Goal: Transaction & Acquisition: Purchase product/service

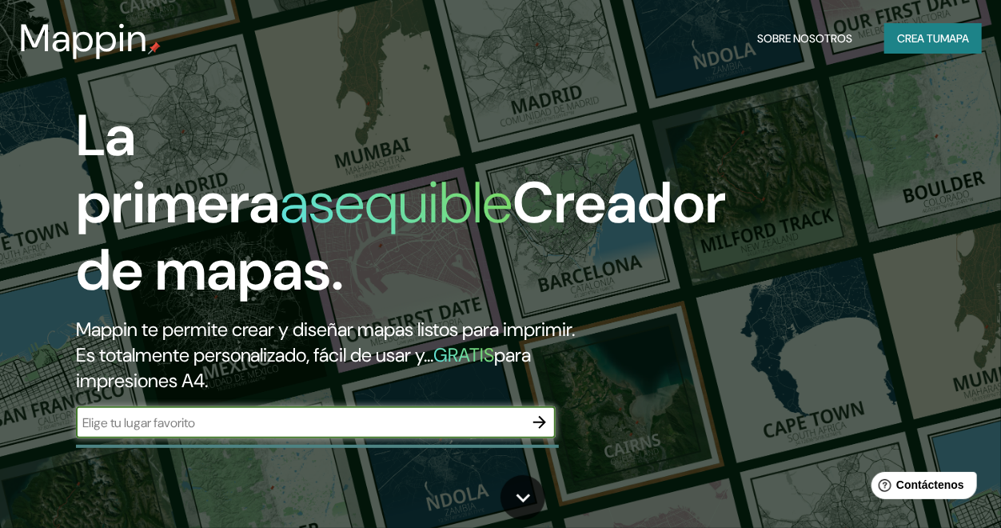
click at [292, 432] on input "text" at bounding box center [300, 422] width 448 height 18
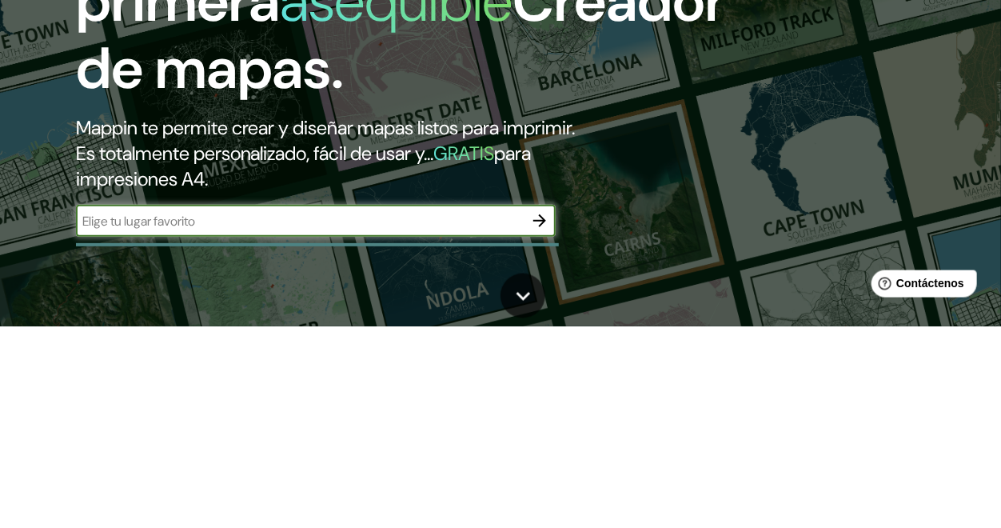
scroll to position [46, 0]
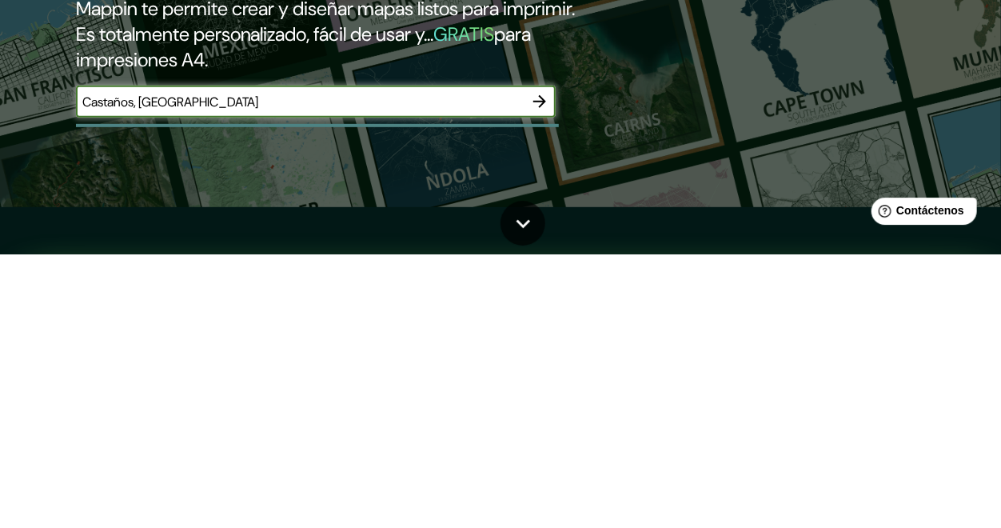
type input "Castaños, [GEOGRAPHIC_DATA]"
click at [538, 385] on icon "button" at bounding box center [539, 375] width 19 height 19
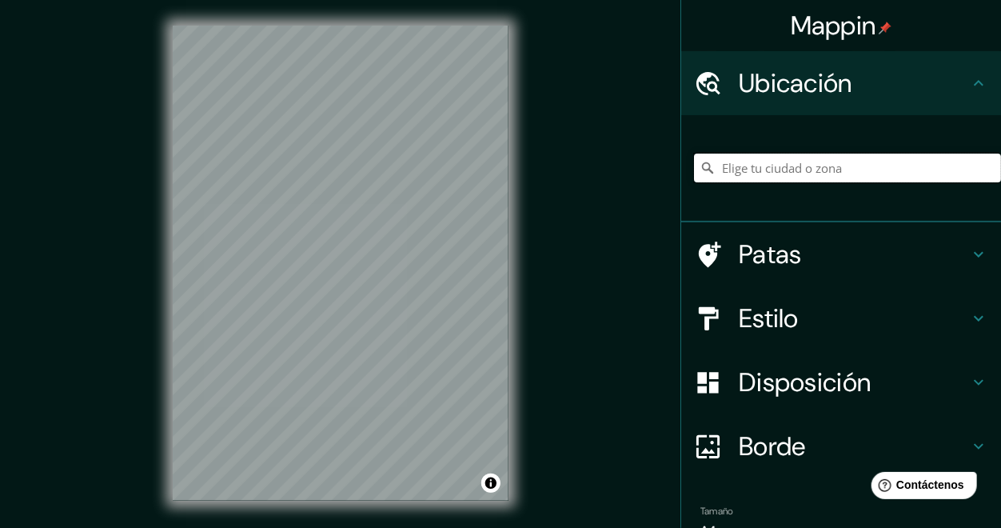
click at [800, 165] on input "Elige tu ciudad o zona" at bounding box center [847, 168] width 307 height 29
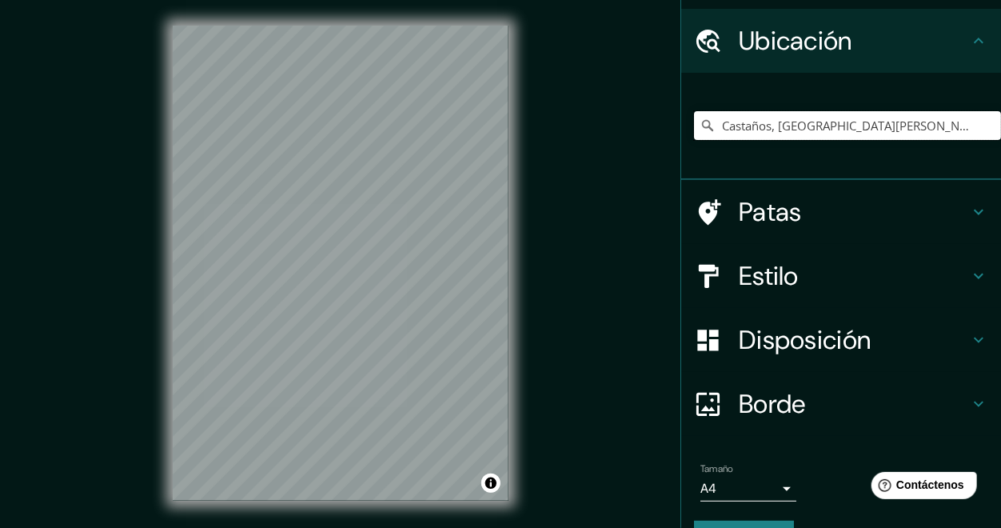
scroll to position [38, 0]
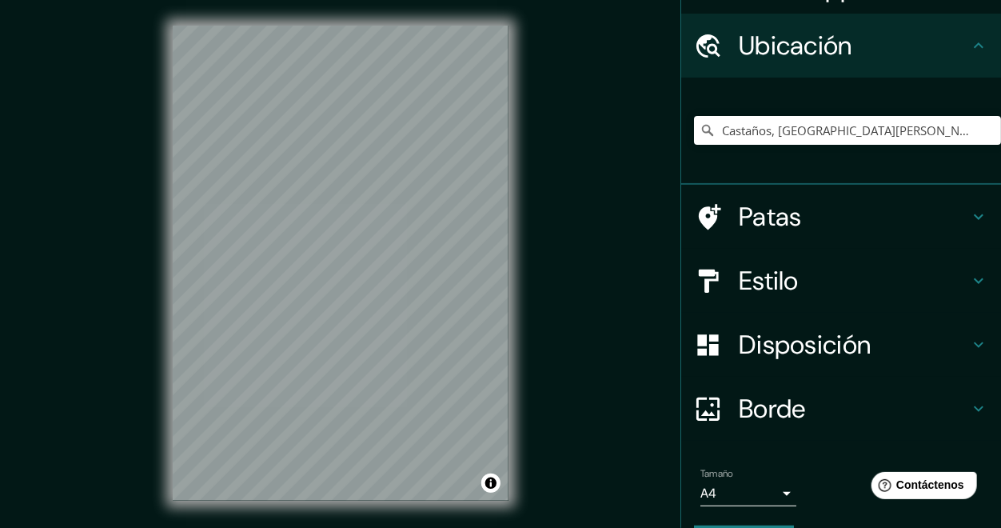
click at [732, 278] on div at bounding box center [716, 281] width 45 height 28
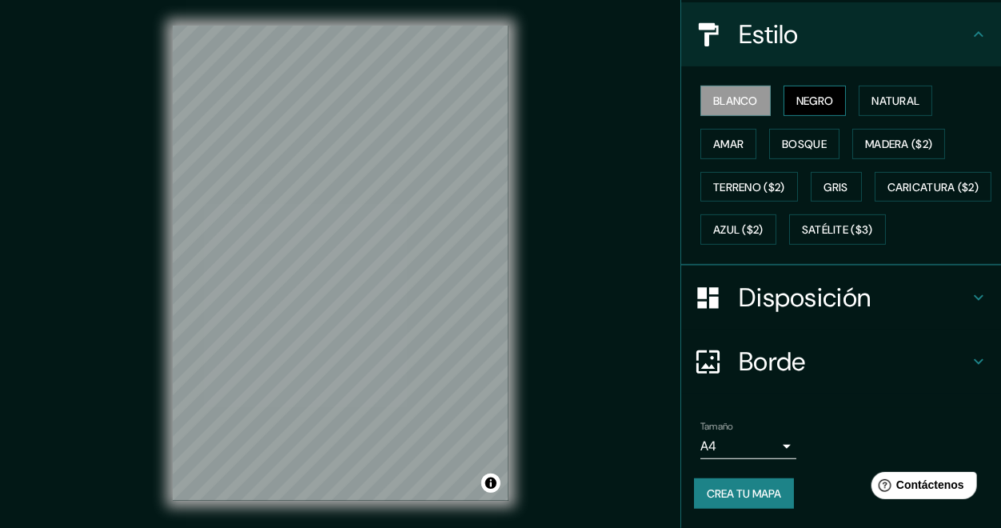
scroll to position [216, 0]
click at [798, 300] on font "Disposición" at bounding box center [805, 298] width 132 height 34
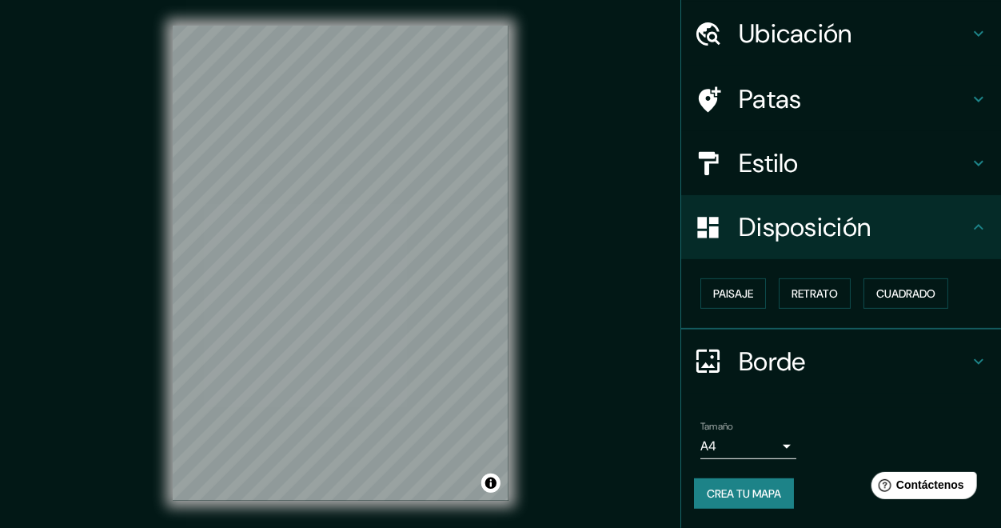
scroll to position [48, 0]
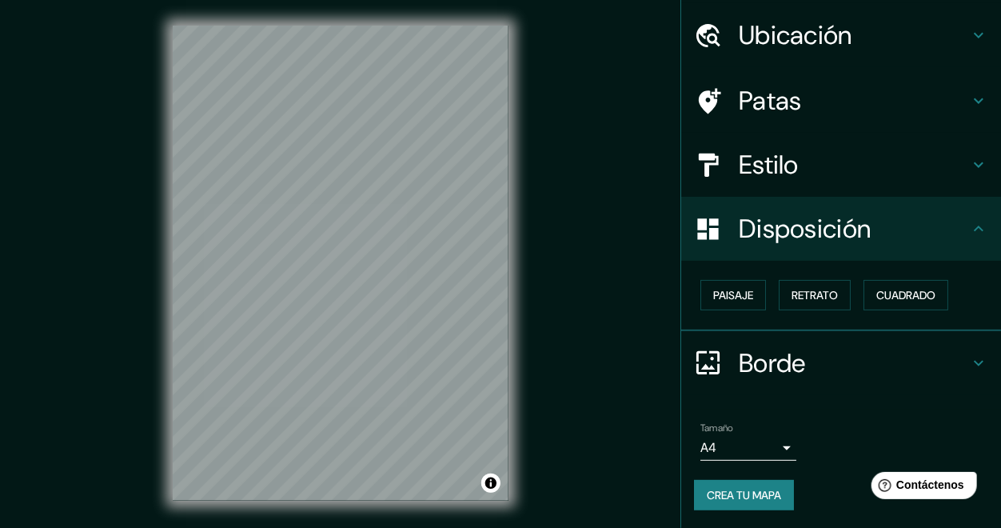
click at [780, 358] on font "Borde" at bounding box center [772, 363] width 67 height 34
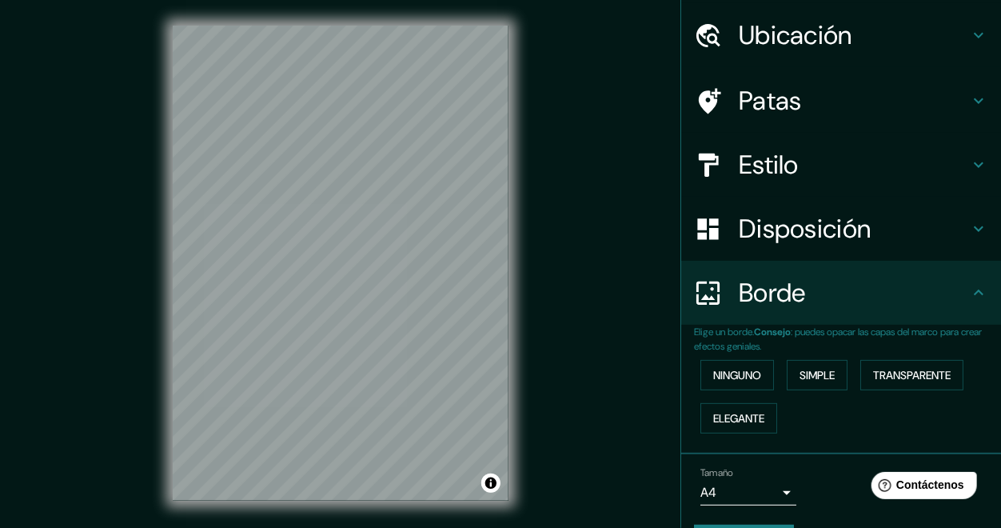
click at [744, 86] on font "Patas" at bounding box center [770, 101] width 63 height 34
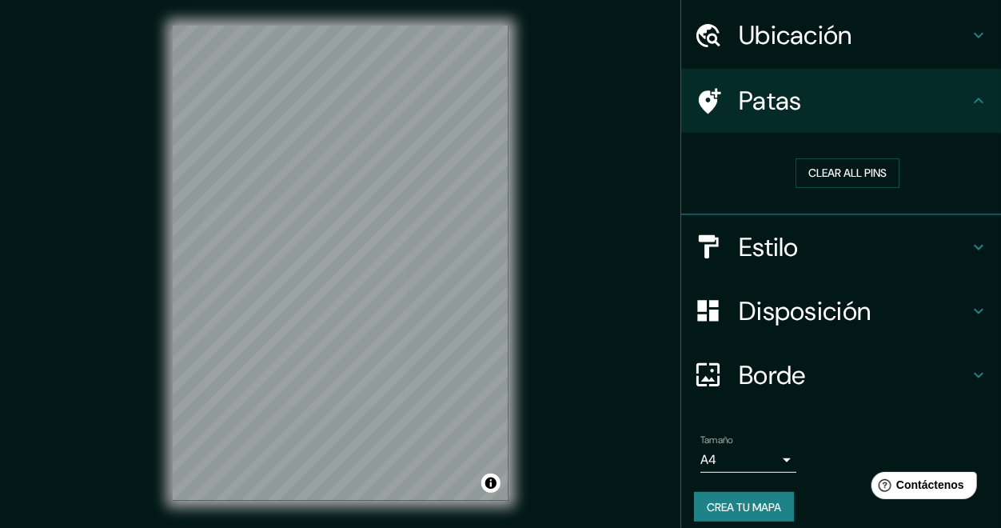
click at [767, 36] on font "Ubicación" at bounding box center [796, 35] width 114 height 34
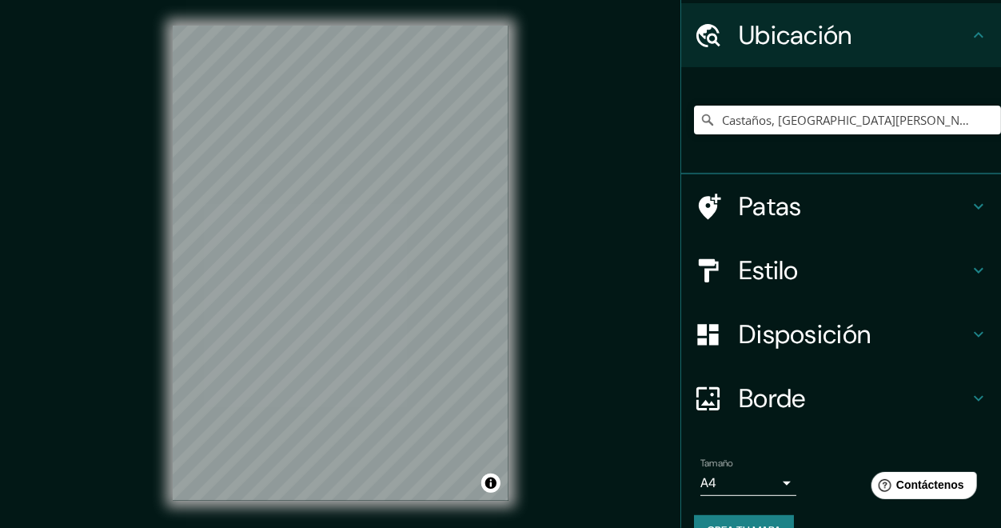
scroll to position [83, 0]
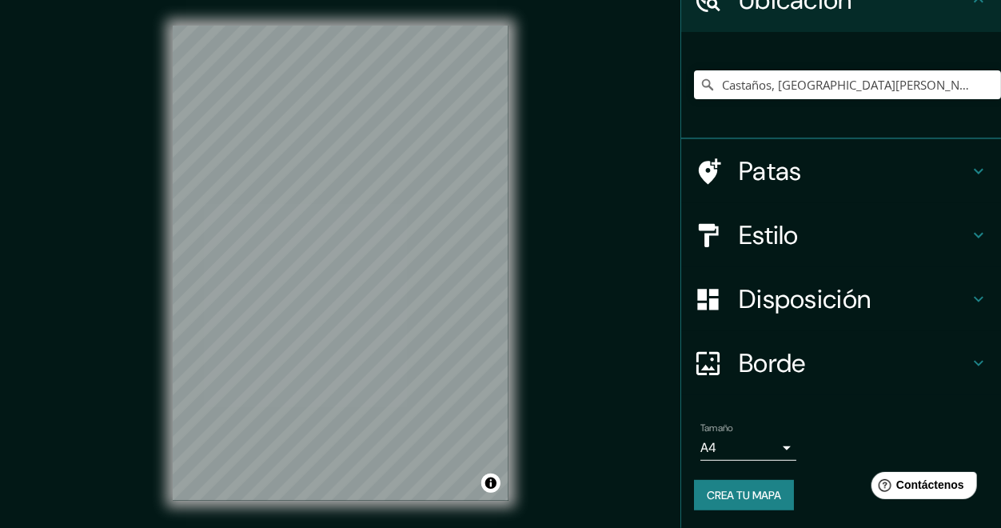
click at [205, 514] on div "© Mapbox © OpenStreetMap Improve this map" at bounding box center [340, 263] width 387 height 526
click at [770, 301] on font "Disposición" at bounding box center [805, 299] width 132 height 34
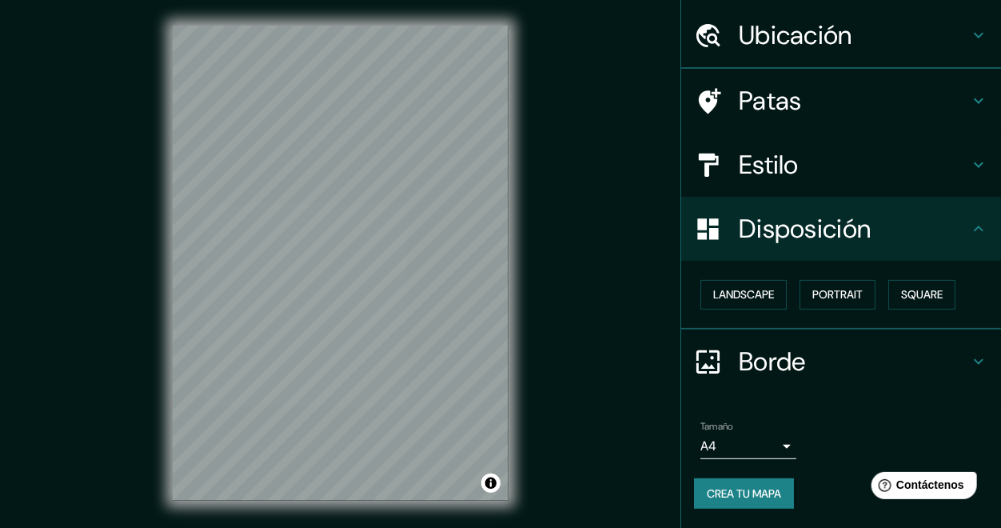
scroll to position [48, 0]
click at [763, 157] on font "Estilo" at bounding box center [769, 165] width 60 height 34
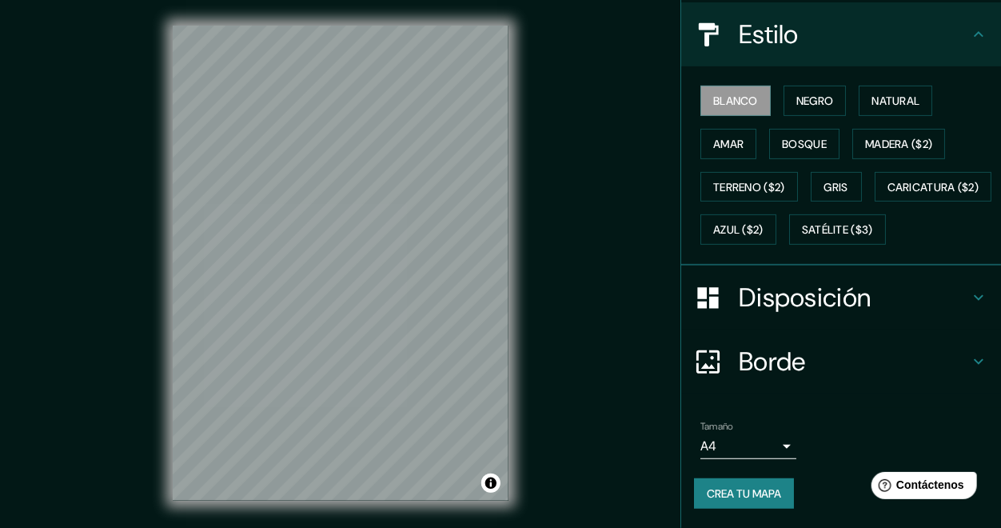
scroll to position [0, 0]
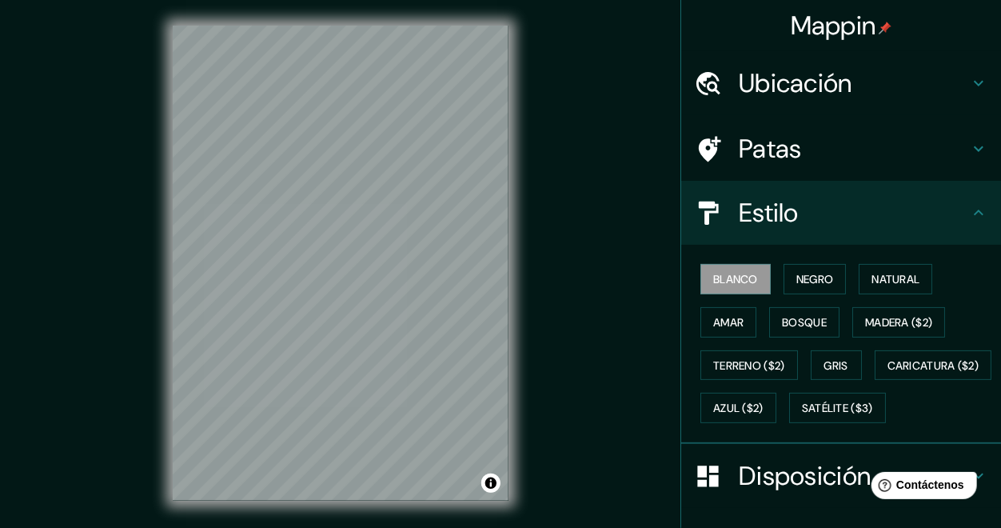
click at [820, 85] on font "Ubicación" at bounding box center [796, 83] width 114 height 34
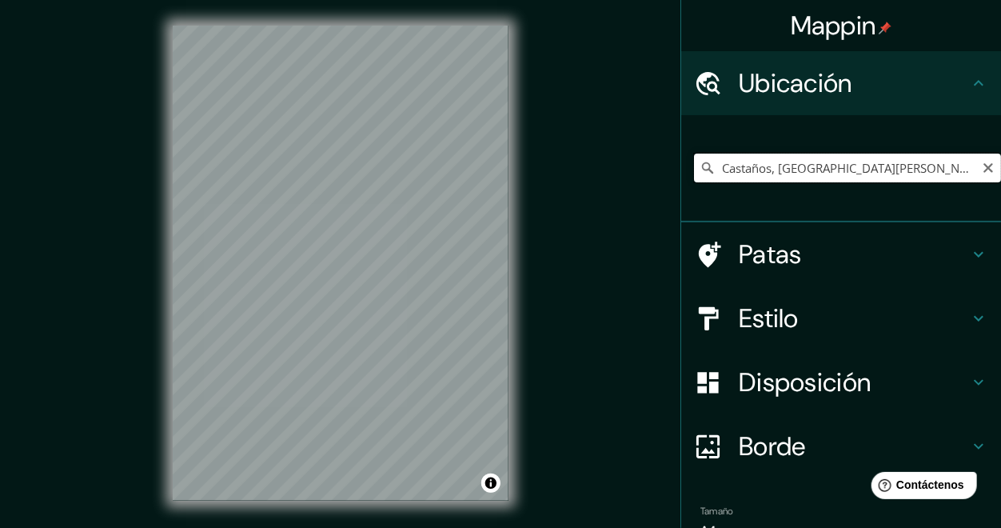
click at [719, 168] on input "Castaños, [GEOGRAPHIC_DATA][PERSON_NAME], [GEOGRAPHIC_DATA]" at bounding box center [847, 168] width 307 height 29
type input "[GEOGRAPHIC_DATA], [GEOGRAPHIC_DATA][PERSON_NAME], [GEOGRAPHIC_DATA]"
click at [917, 103] on div "Ubicación" at bounding box center [841, 83] width 320 height 64
click at [66, 288] on div "Mappin [GEOGRAPHIC_DATA][PERSON_NAME], [GEOGRAPHIC_DATA] [GEOGRAPHIC_DATA][PERS…" at bounding box center [500, 276] width 1001 height 552
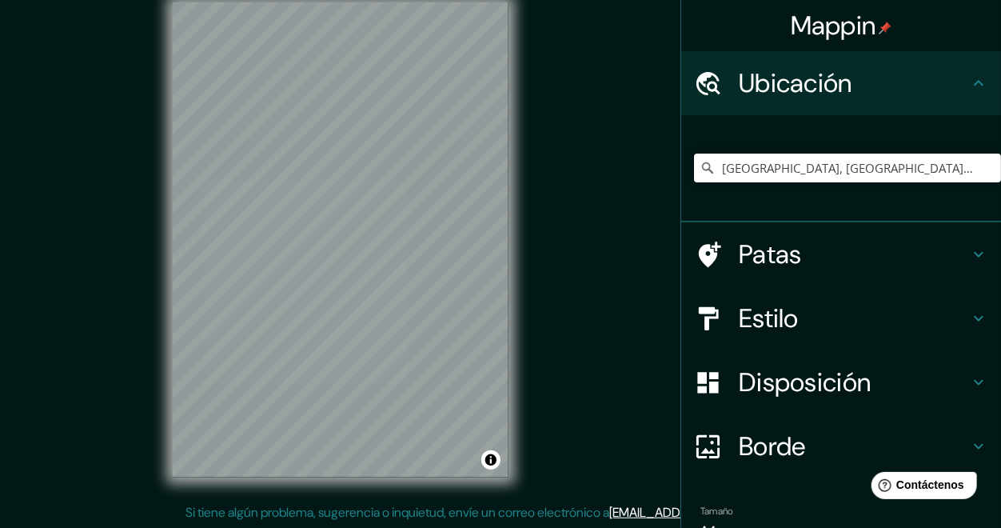
scroll to position [83, 0]
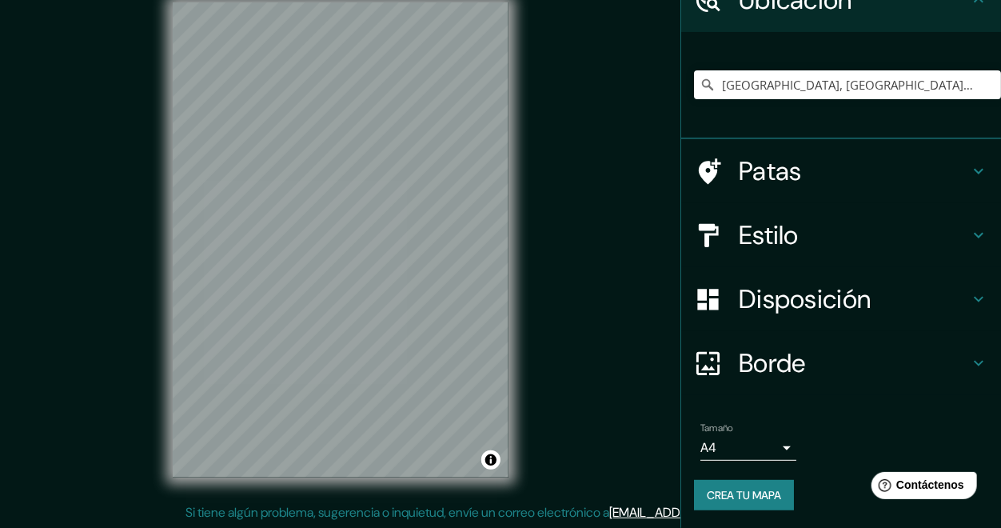
click at [787, 449] on body "Mappin [GEOGRAPHIC_DATA][PERSON_NAME], [GEOGRAPHIC_DATA] [GEOGRAPHIC_DATA][PERS…" at bounding box center [500, 241] width 1001 height 528
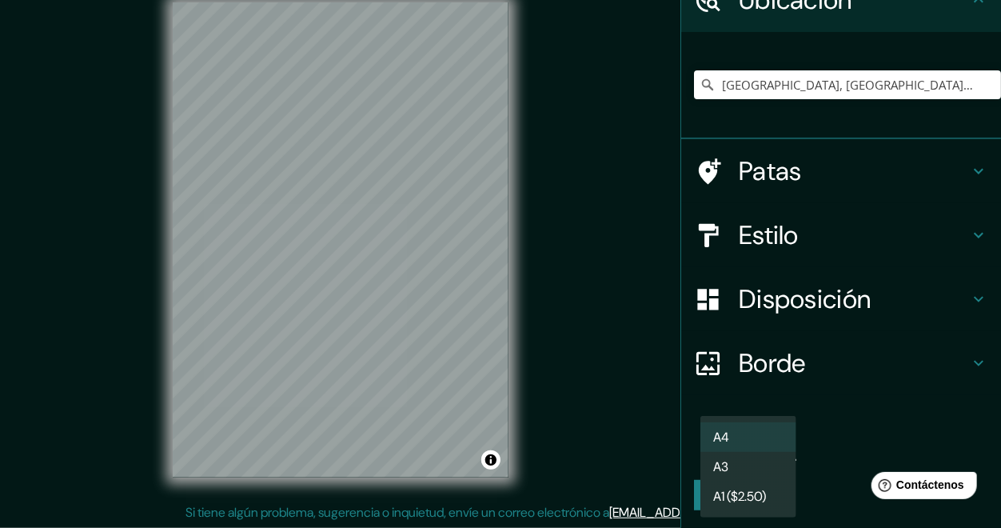
click at [748, 463] on li "A3" at bounding box center [748, 467] width 96 height 30
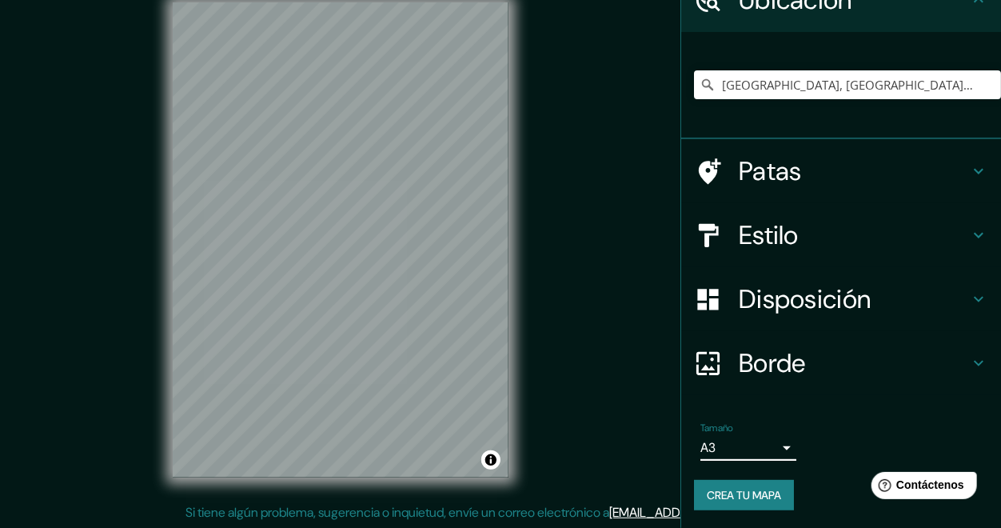
click at [788, 446] on body "Mappin [GEOGRAPHIC_DATA][PERSON_NAME], [GEOGRAPHIC_DATA] [GEOGRAPHIC_DATA][PERS…" at bounding box center [500, 241] width 1001 height 528
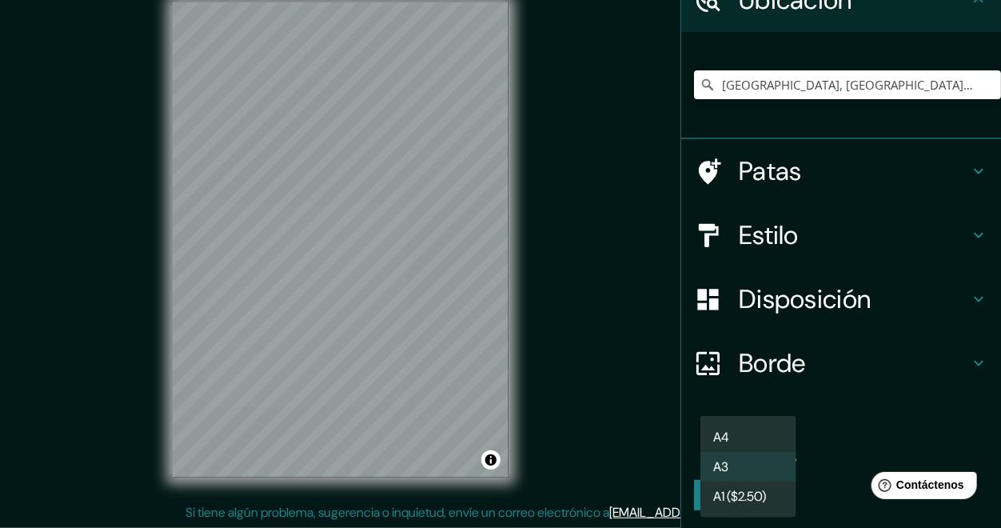
click at [760, 491] on font "A1 ($2.50)" at bounding box center [739, 496] width 53 height 17
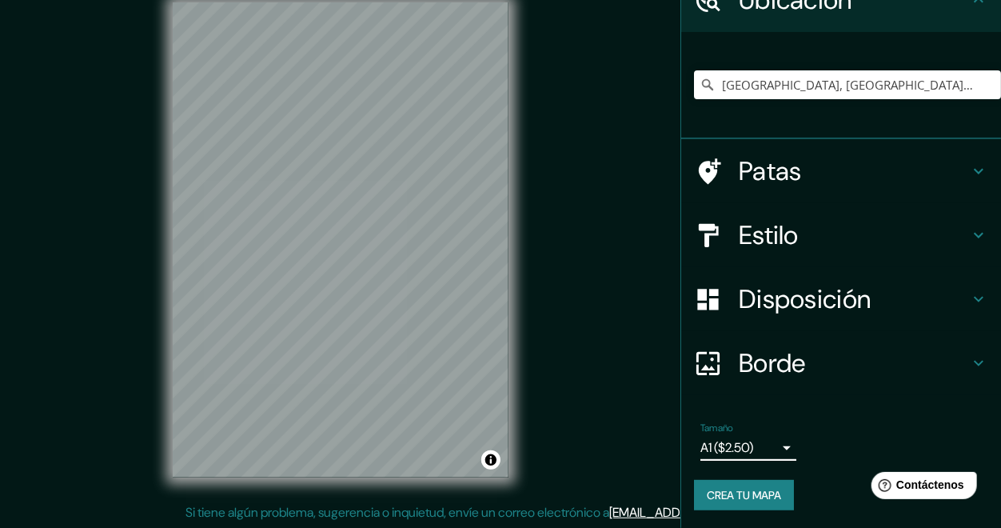
click at [788, 445] on body "Mappin [GEOGRAPHIC_DATA][PERSON_NAME], [GEOGRAPHIC_DATA] [GEOGRAPHIC_DATA][PERS…" at bounding box center [500, 241] width 1001 height 528
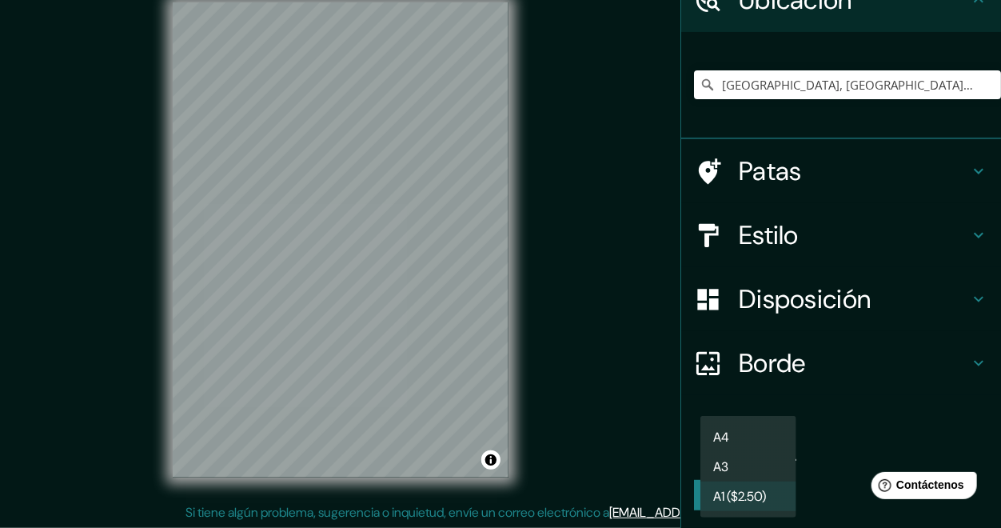
click at [734, 433] on li "A4" at bounding box center [748, 437] width 96 height 30
type input "single"
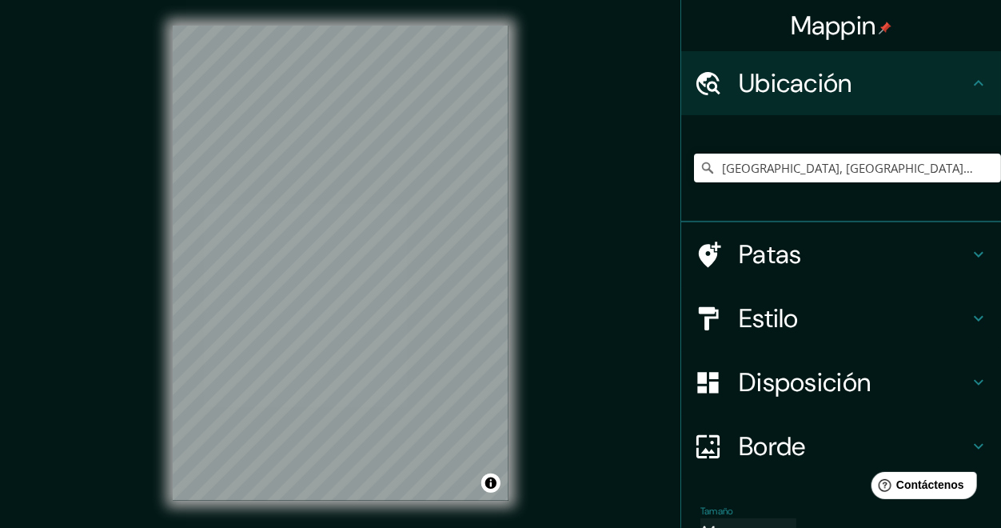
scroll to position [23, 0]
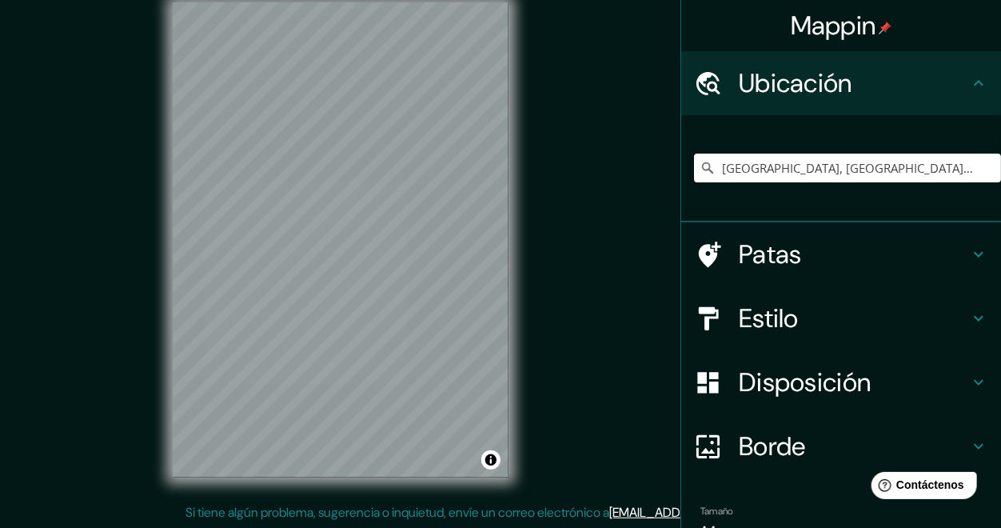
click at [785, 312] on font "Estilo" at bounding box center [769, 318] width 60 height 34
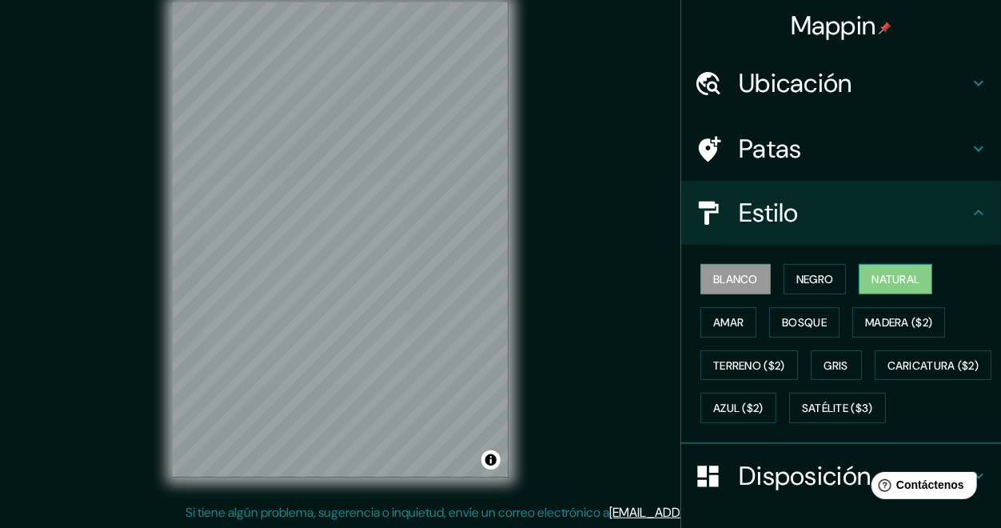
click at [888, 274] on font "Natural" at bounding box center [896, 279] width 48 height 14
click at [744, 279] on font "Blanco" at bounding box center [735, 279] width 45 height 14
click at [799, 276] on font "Negro" at bounding box center [815, 279] width 38 height 14
click at [732, 282] on font "Blanco" at bounding box center [735, 279] width 45 height 14
click at [792, 317] on font "Bosque" at bounding box center [804, 322] width 45 height 14
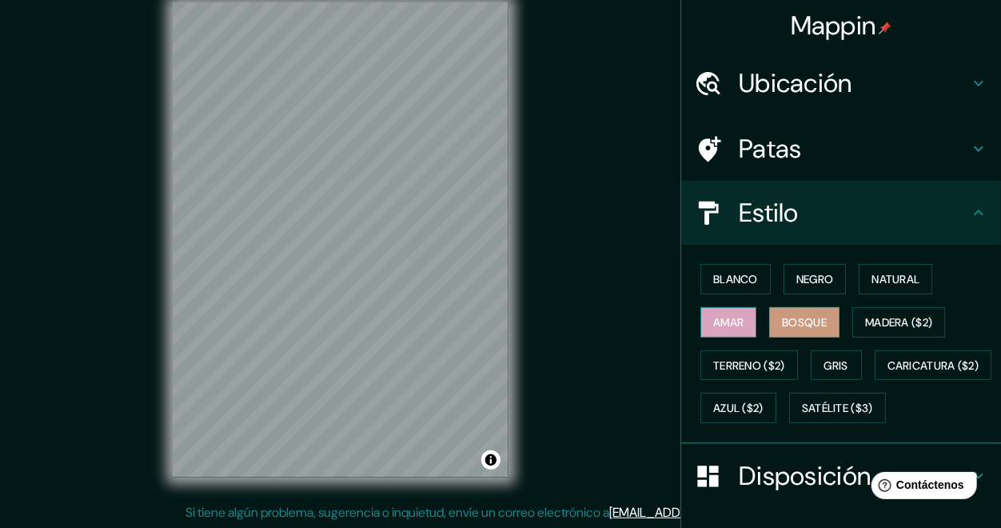
click at [728, 326] on font "Amar" at bounding box center [728, 322] width 30 height 14
click at [894, 321] on font "Madera ($2)" at bounding box center [898, 322] width 67 height 14
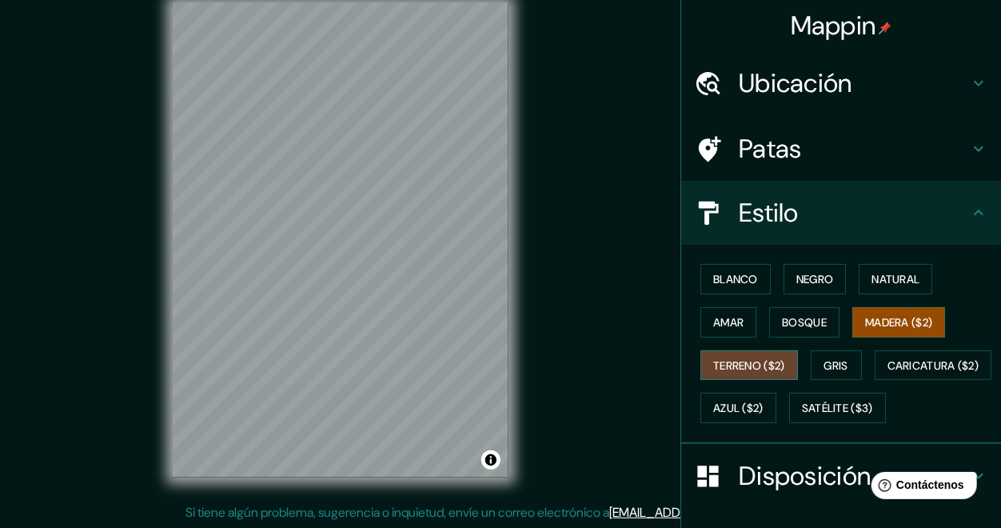
click at [748, 369] on font "Terreno ($2)" at bounding box center [749, 365] width 72 height 14
click at [837, 367] on font "Gris" at bounding box center [836, 365] width 24 height 14
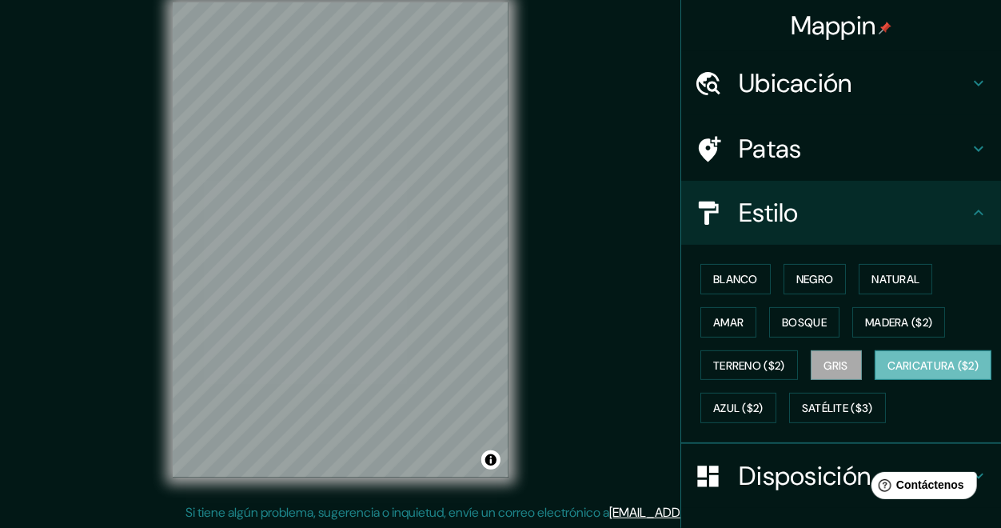
click at [888, 373] on font "Caricatura ($2)" at bounding box center [934, 365] width 92 height 14
click at [764, 405] on font "Azul ($2)" at bounding box center [738, 408] width 50 height 14
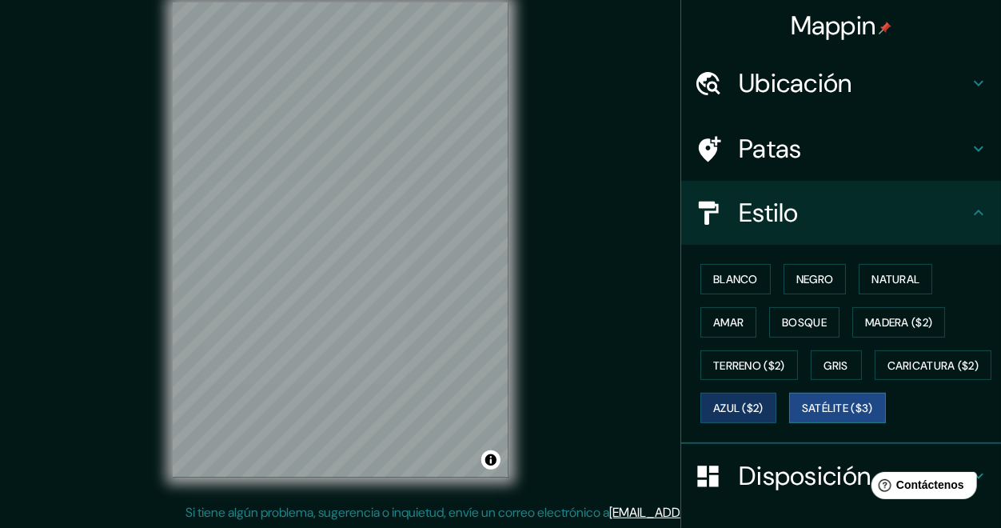
click at [802, 416] on font "Satélite ($3)" at bounding box center [837, 408] width 71 height 14
click at [734, 275] on font "Blanco" at bounding box center [735, 279] width 45 height 14
